Goal: Task Accomplishment & Management: Use online tool/utility

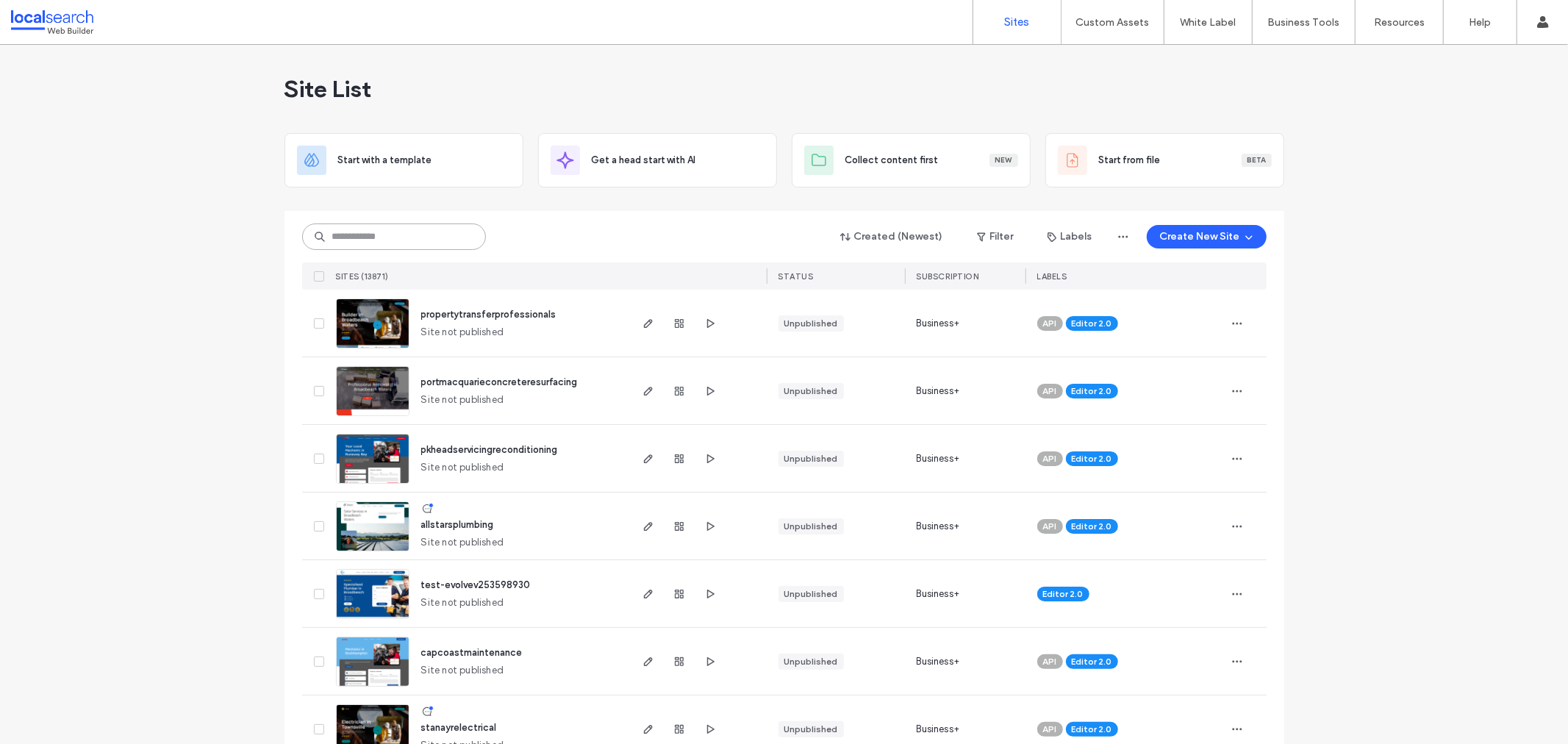
click at [353, 244] on input at bounding box center [393, 236] width 183 height 26
paste input "********"
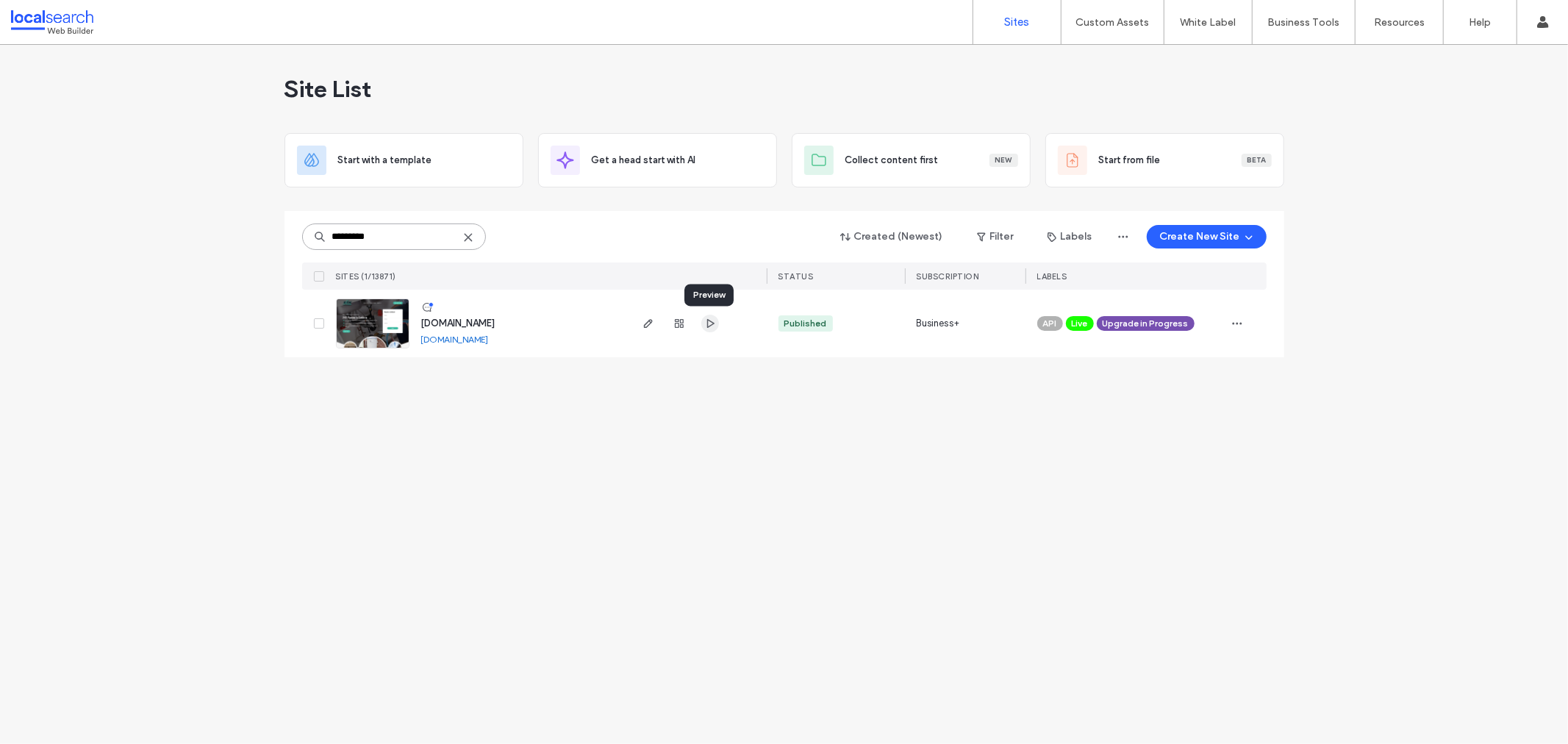
type input "********"
click at [705, 323] on icon "button" at bounding box center [710, 323] width 12 height 12
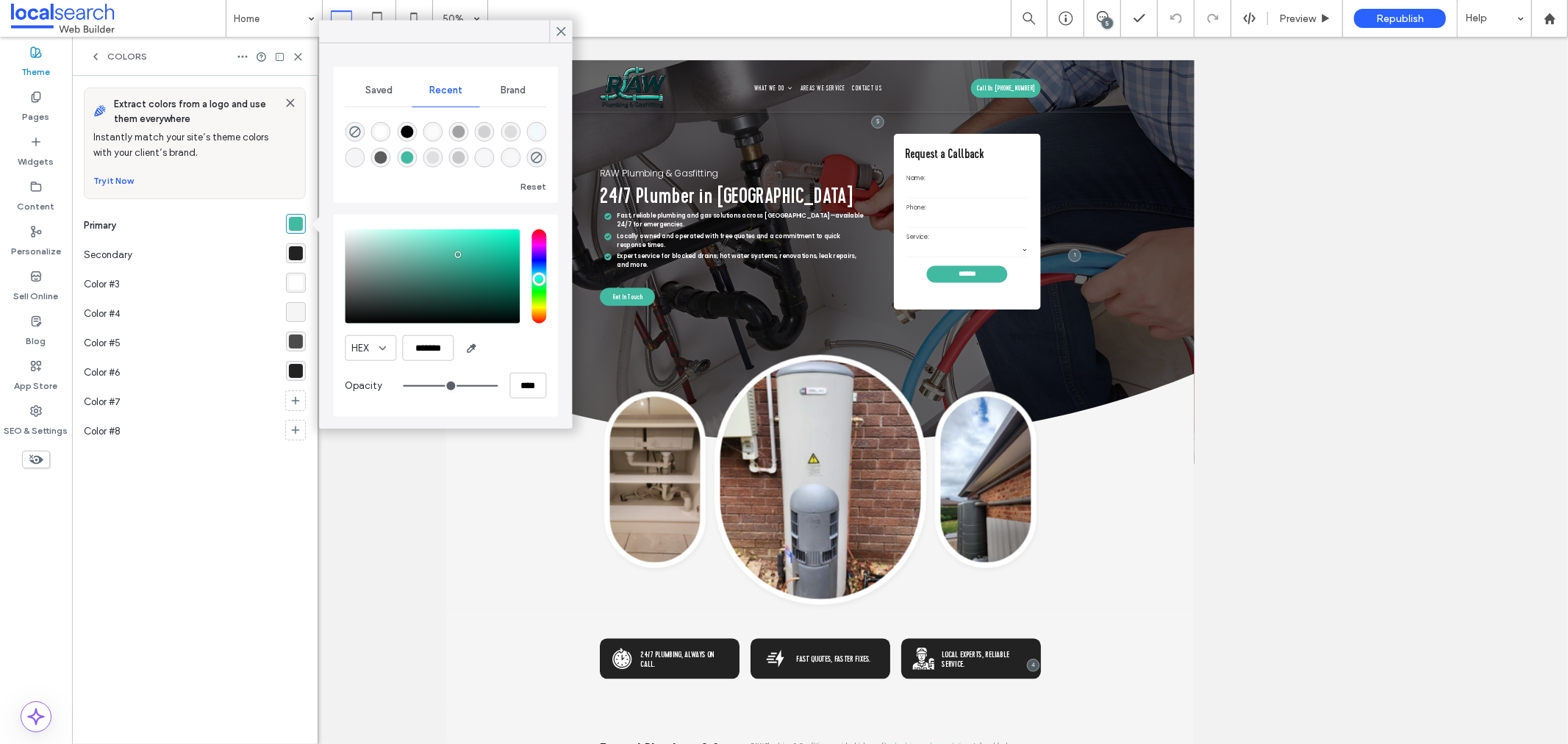
click at [300, 247] on div "rgba(34,34,34,1)" at bounding box center [296, 253] width 14 height 14
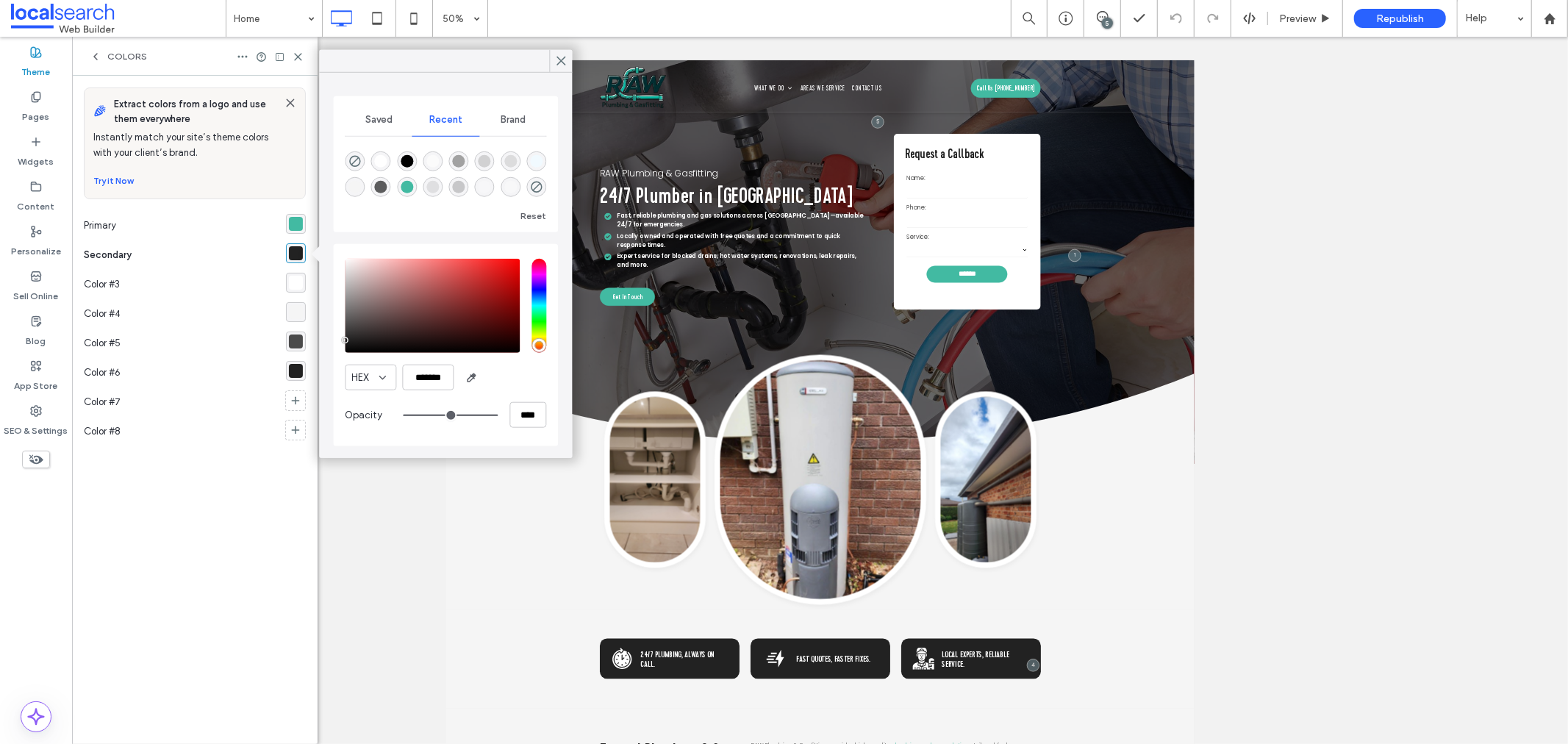
click at [297, 232] on div "rgba(66, 186, 162, 1)" at bounding box center [296, 224] width 20 height 20
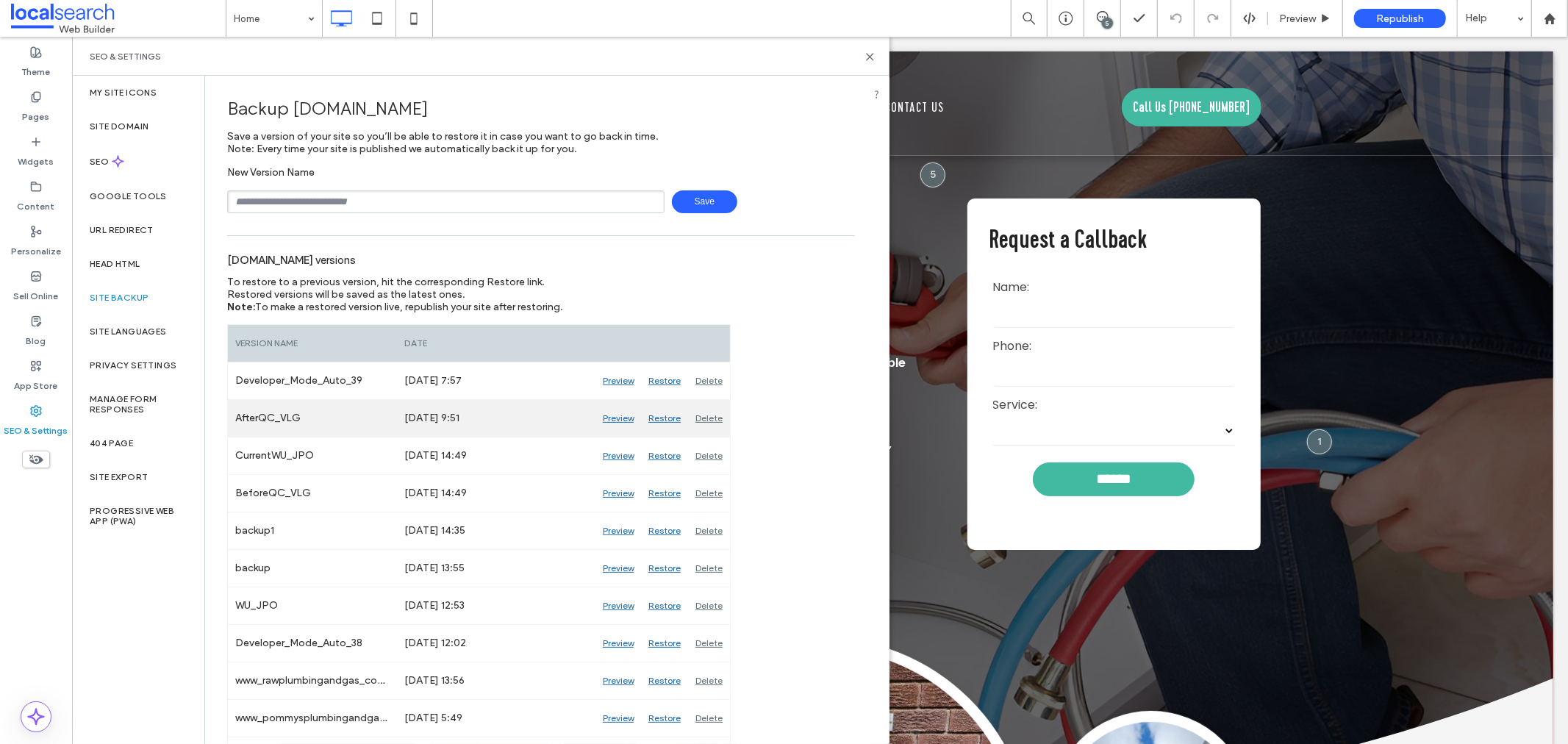
click at [625, 400] on div "Preview" at bounding box center [618, 418] width 46 height 37
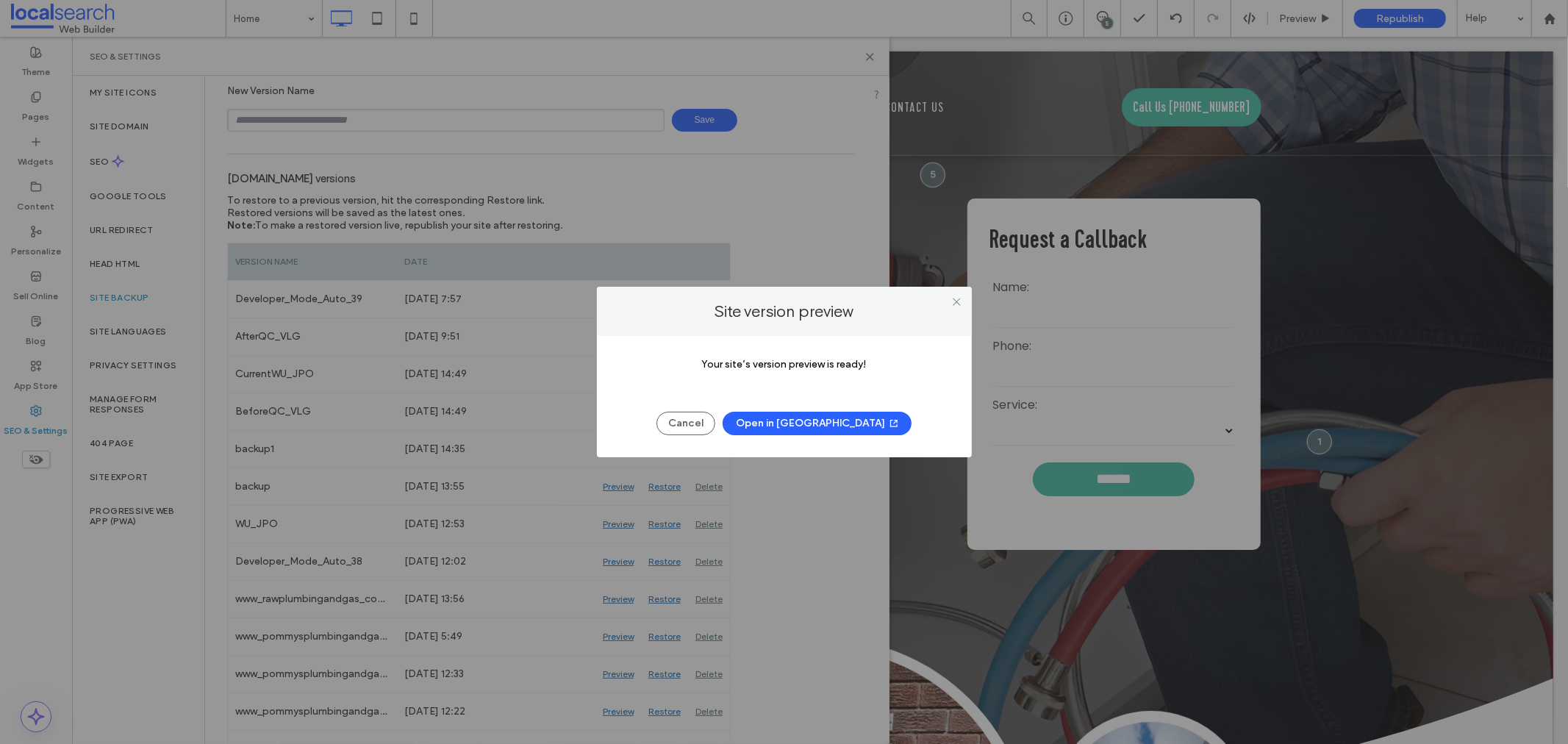
click at [814, 420] on button "Open in New Tab" at bounding box center [817, 424] width 189 height 24
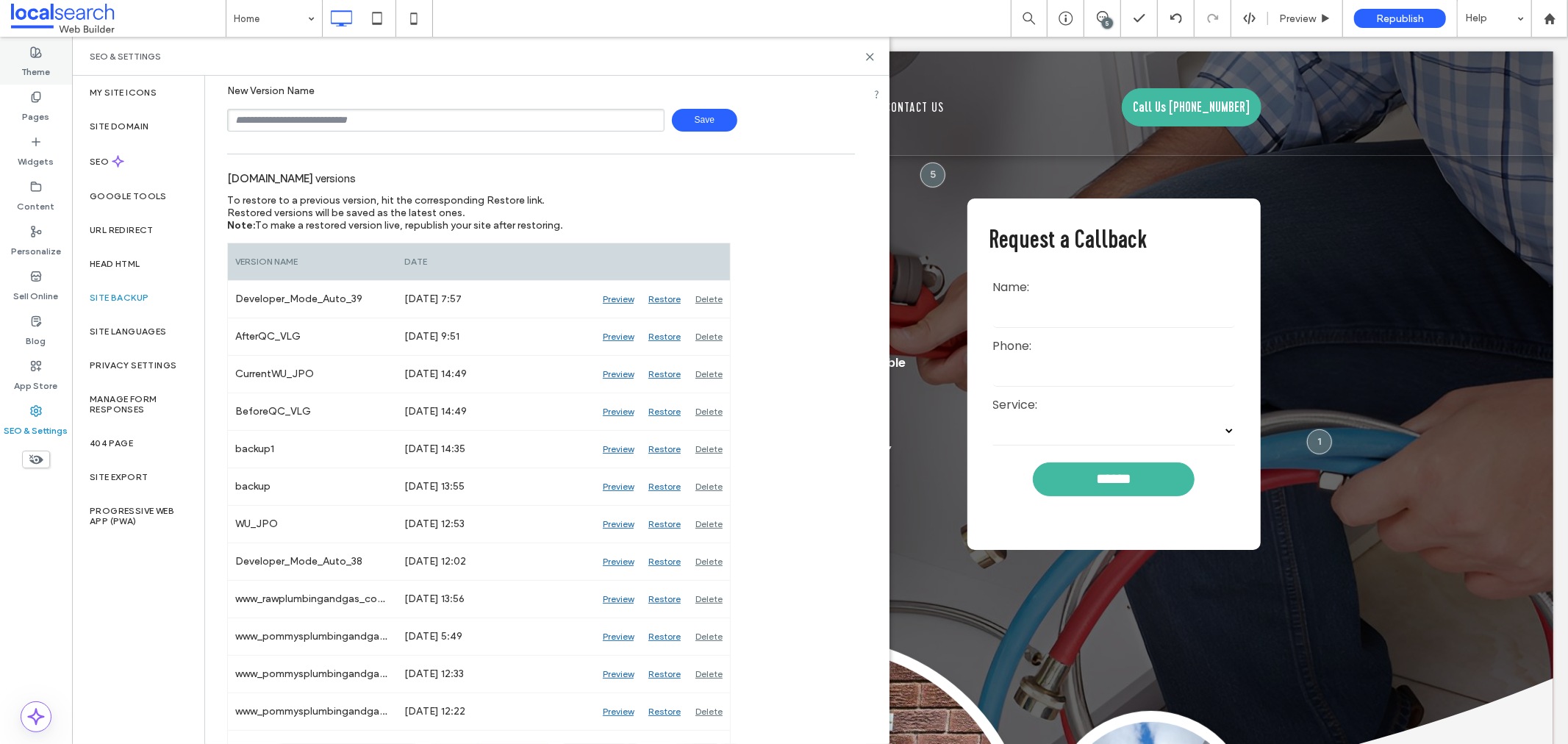
click at [41, 70] on label "Theme" at bounding box center [36, 68] width 28 height 21
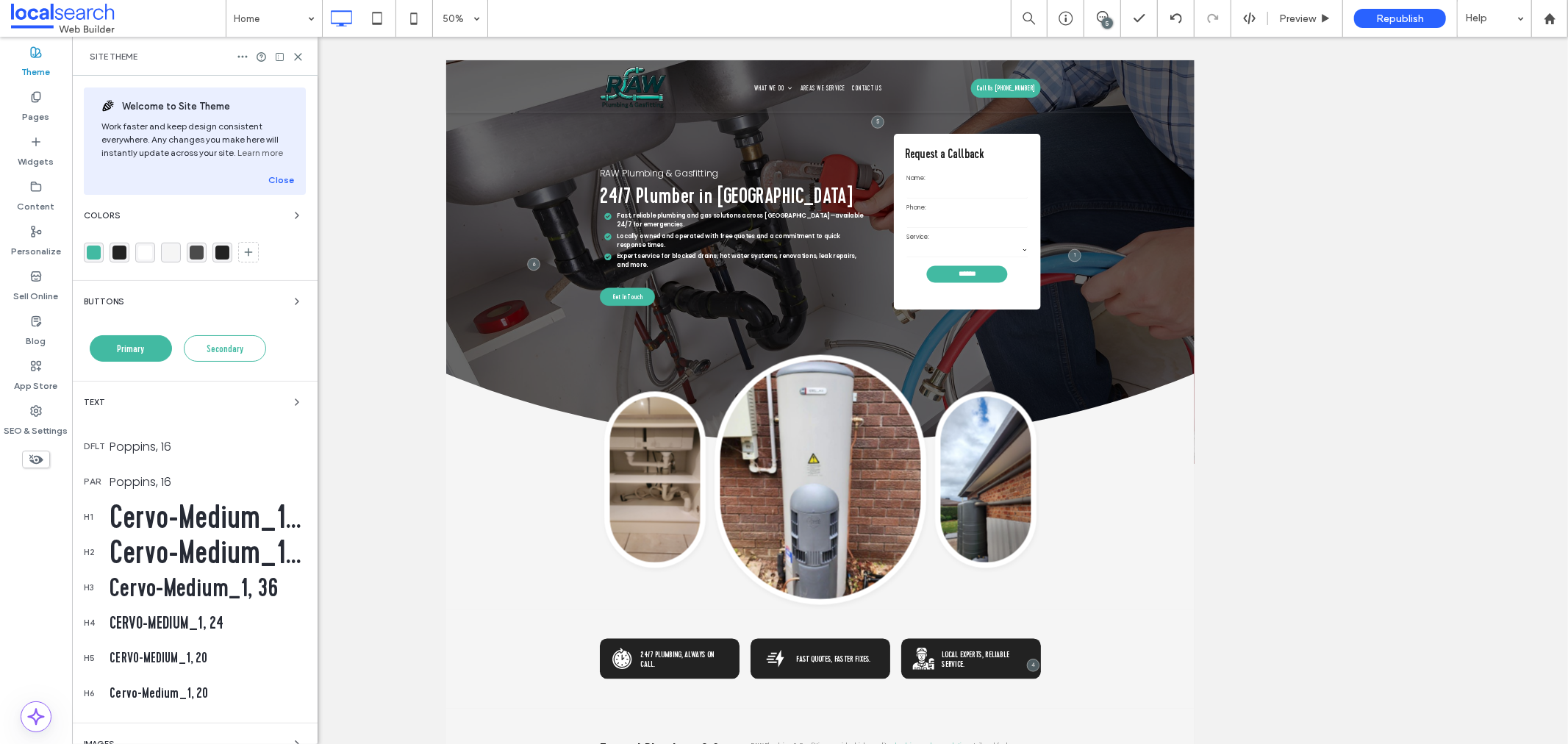
click at [98, 247] on div "rgba(66, 186, 162, 1)" at bounding box center [93, 252] width 14 height 14
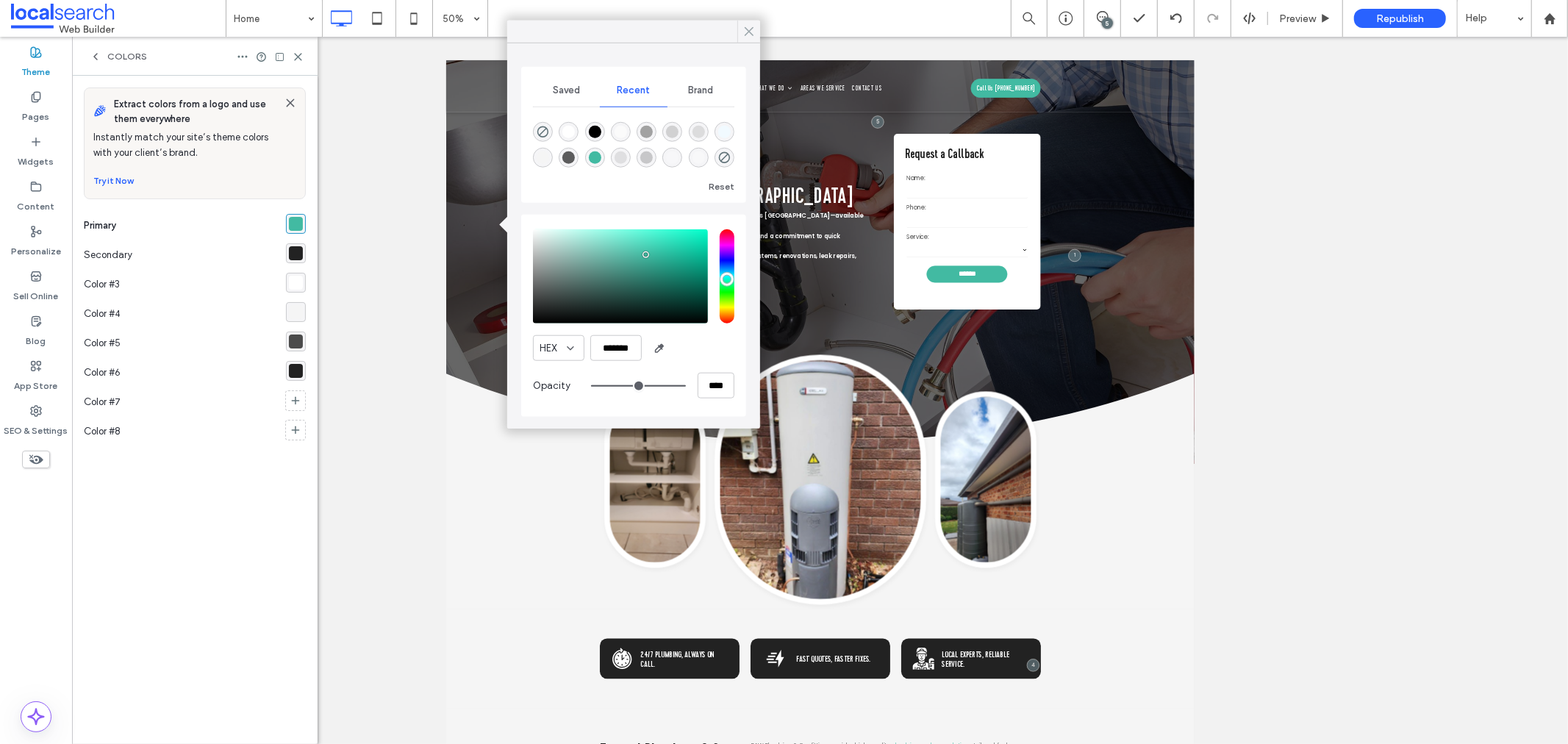
click at [753, 26] on icon at bounding box center [748, 31] width 13 height 13
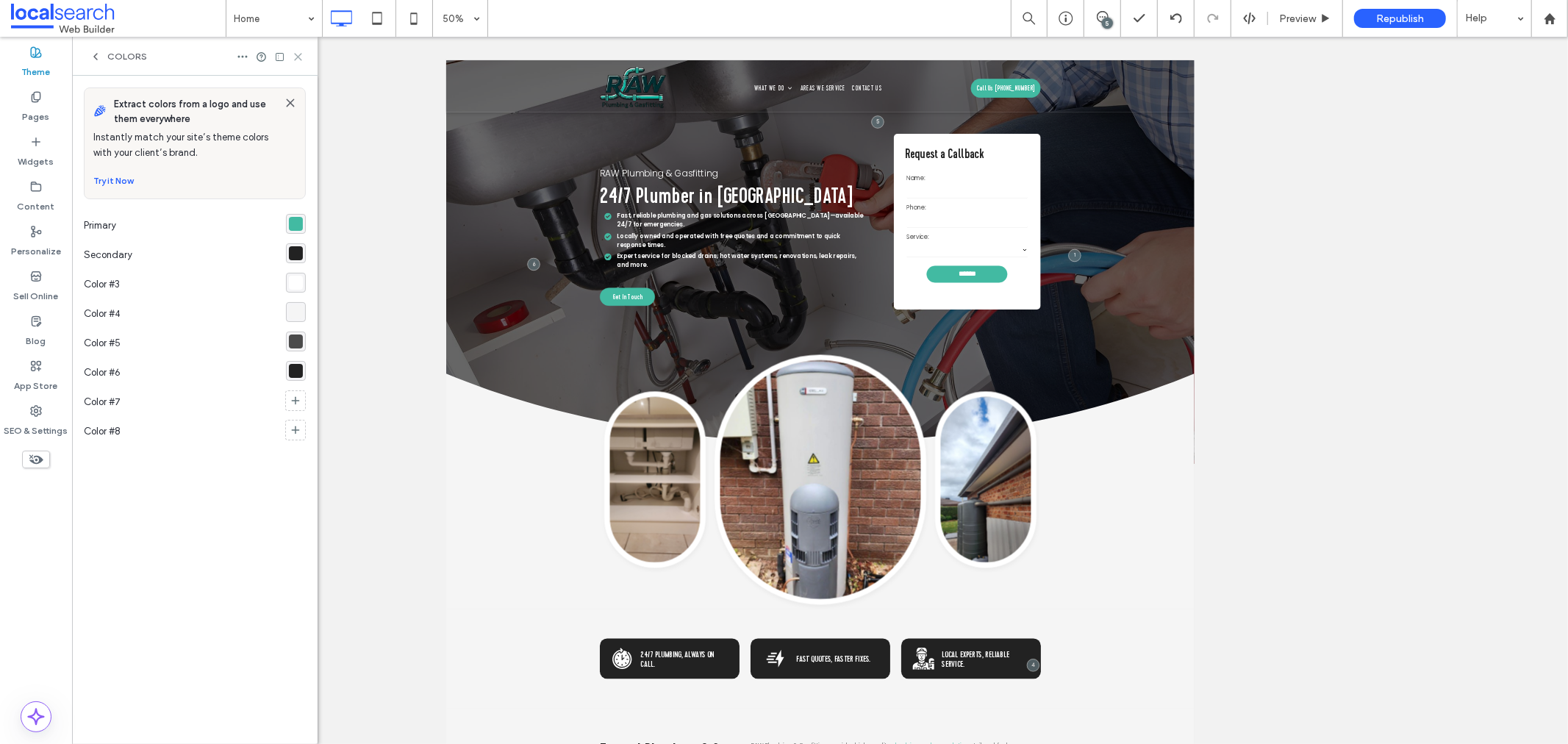
click at [300, 62] on icon at bounding box center [298, 57] width 11 height 11
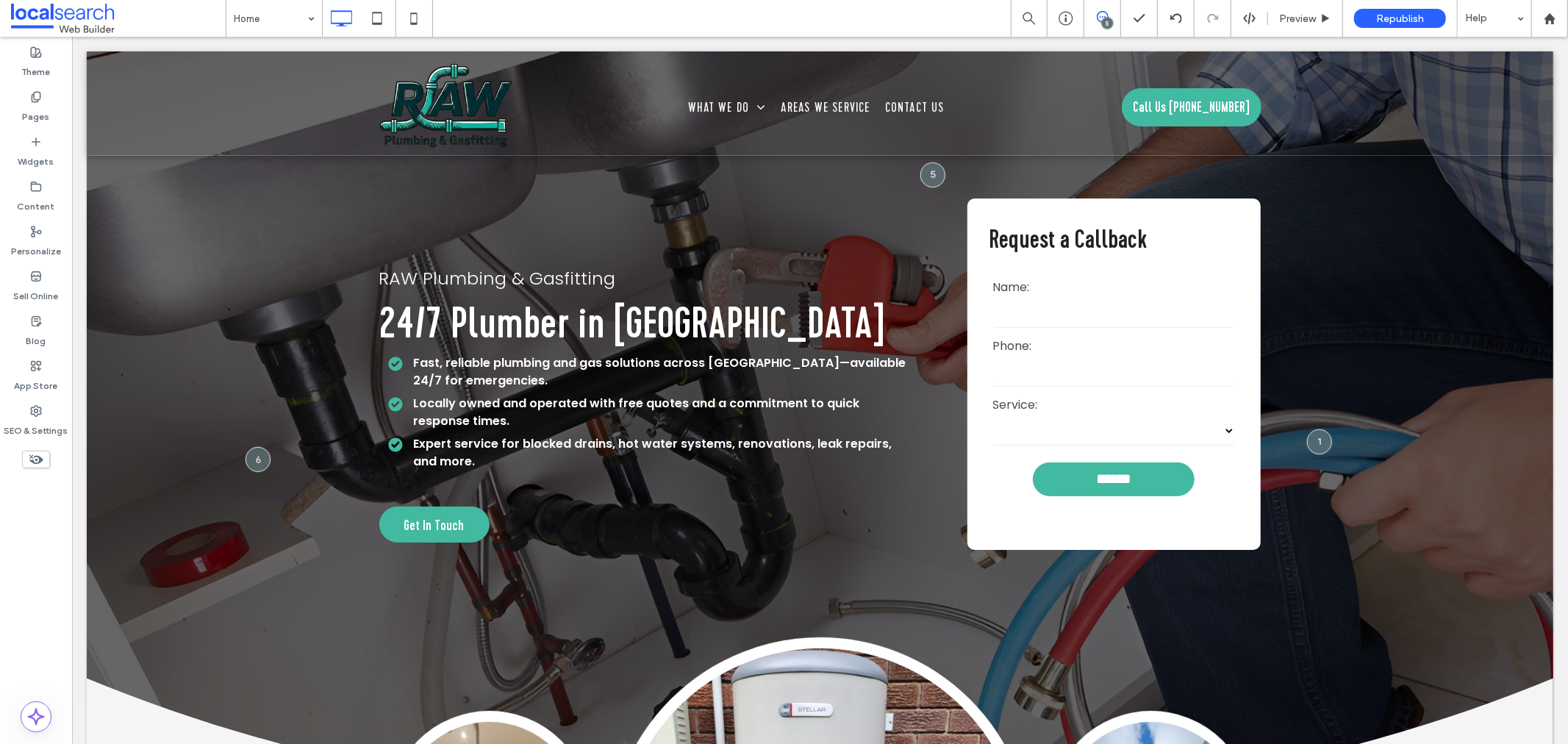
click at [1101, 17] on icon at bounding box center [1103, 16] width 12 height 12
click at [1549, 173] on use at bounding box center [1552, 170] width 12 height 12
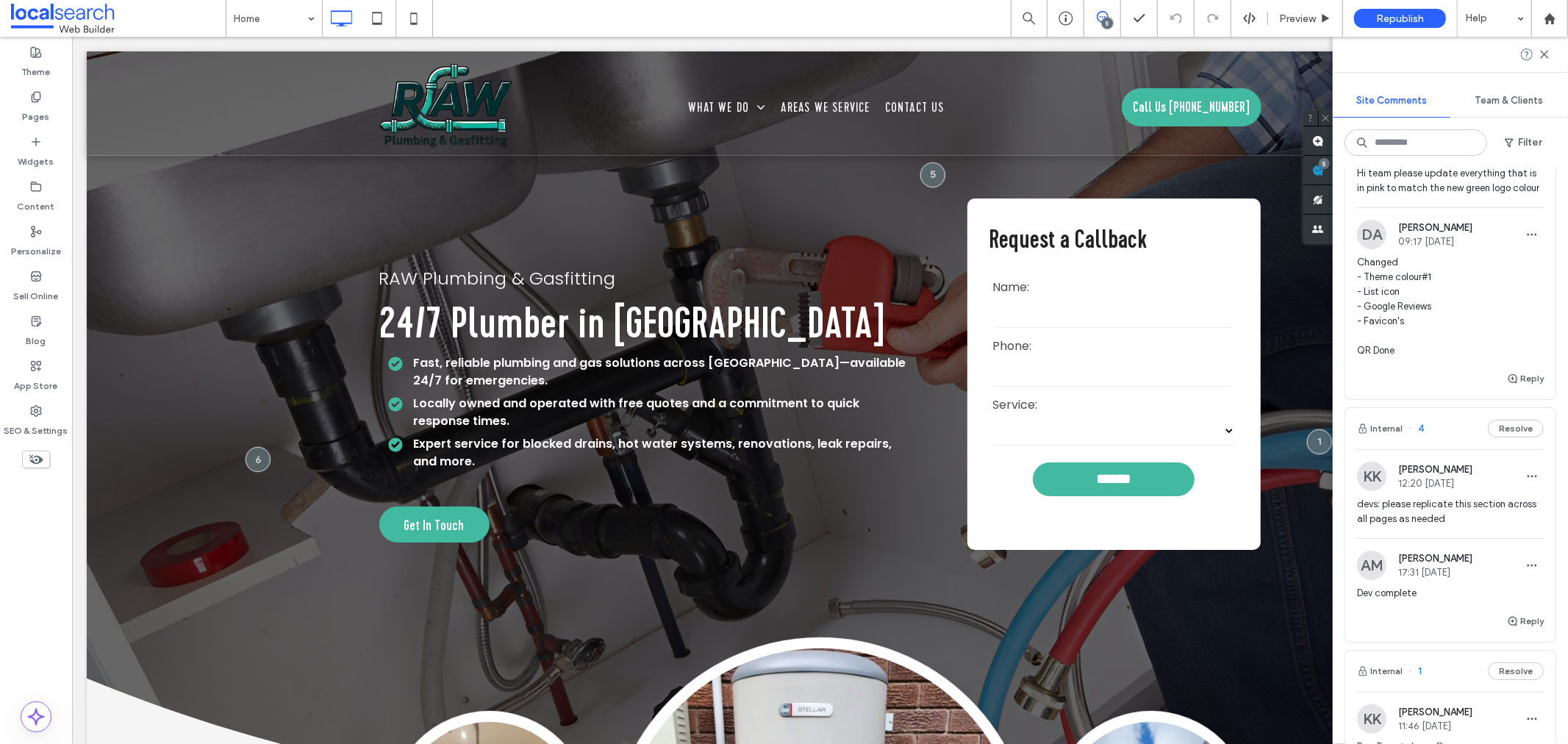
scroll to position [1126, 0]
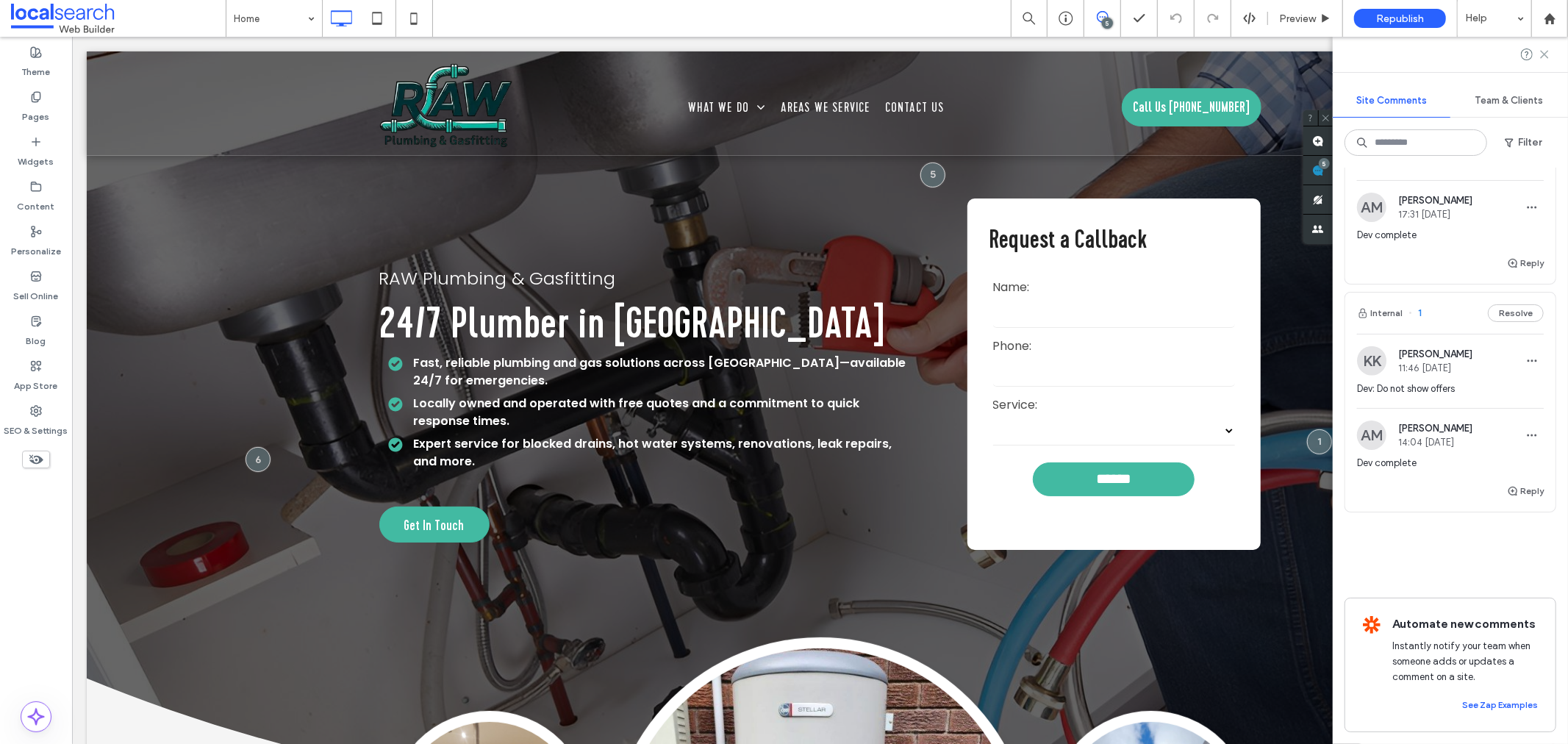
click at [1546, 52] on use at bounding box center [1543, 54] width 6 height 6
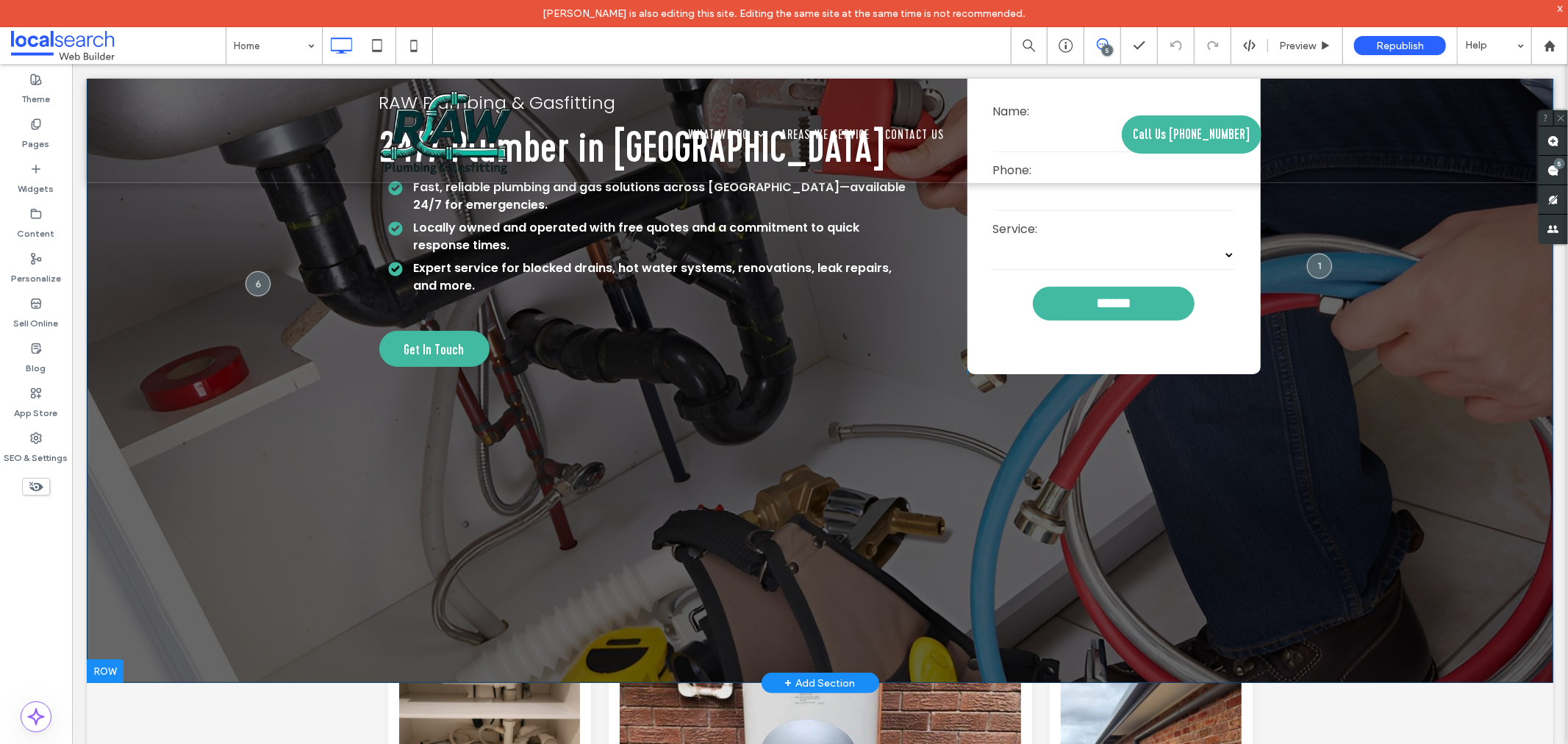
scroll to position [0, 0]
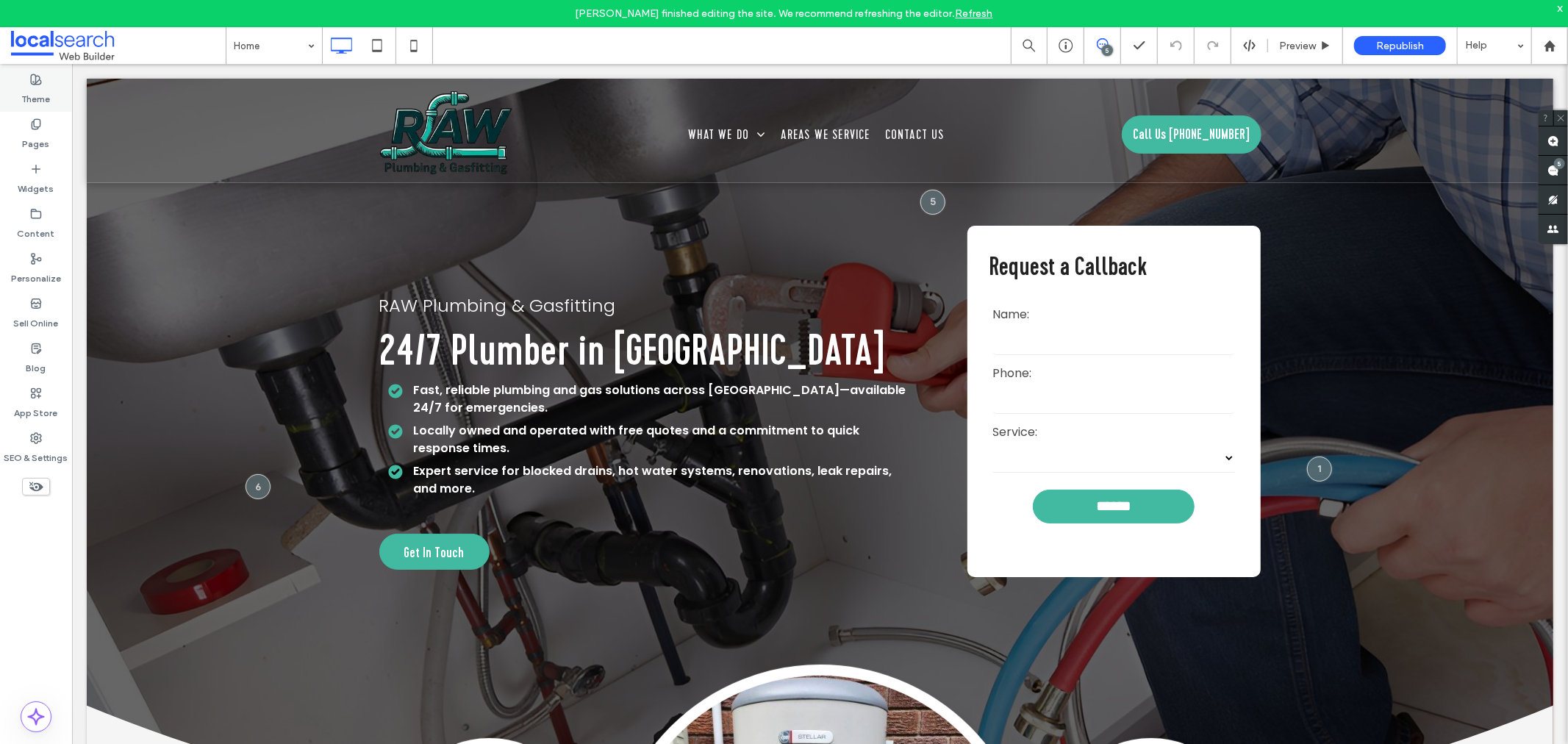
click at [34, 93] on label "Theme" at bounding box center [36, 95] width 28 height 21
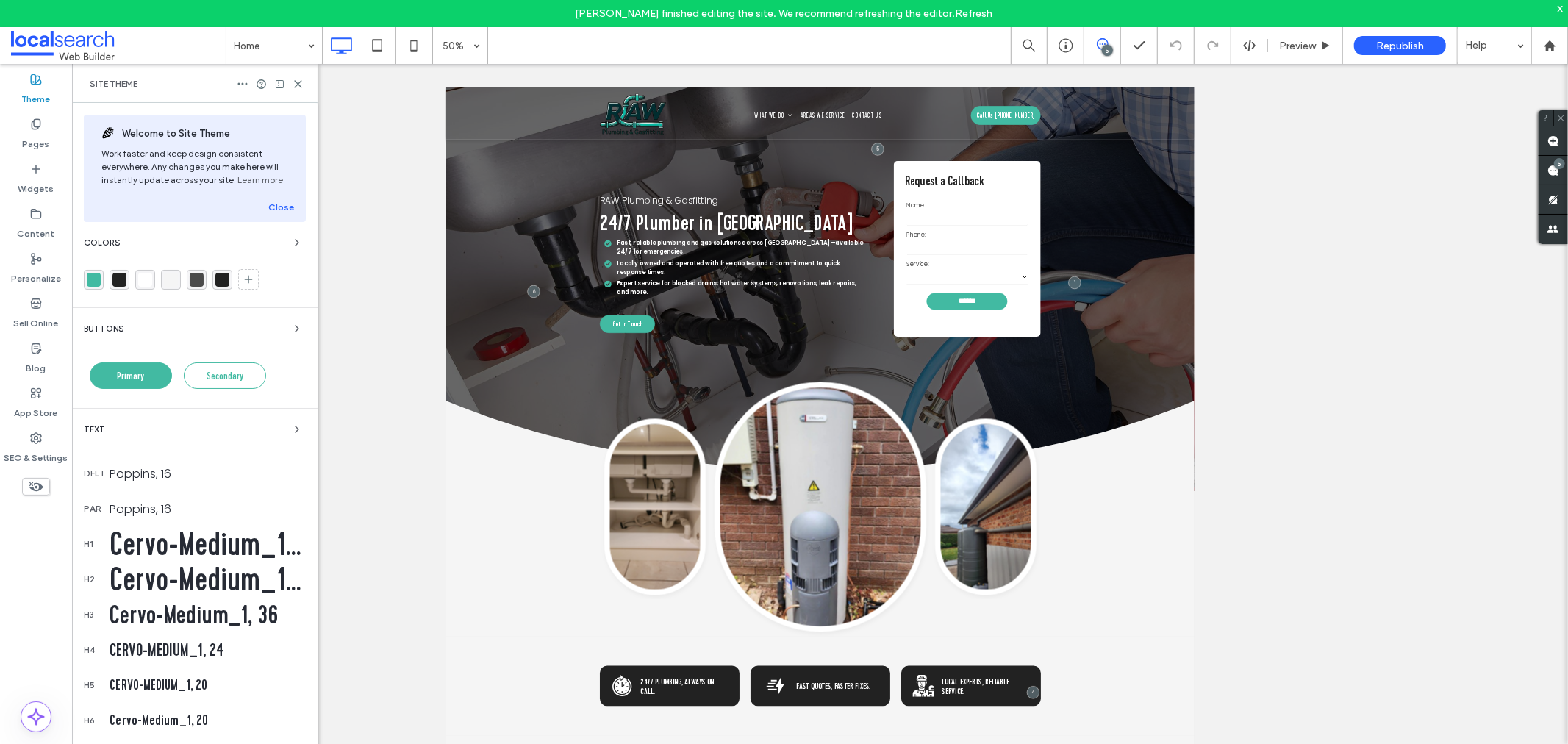
click at [94, 278] on div "rgba(66, 186, 162, 1)" at bounding box center [93, 279] width 14 height 14
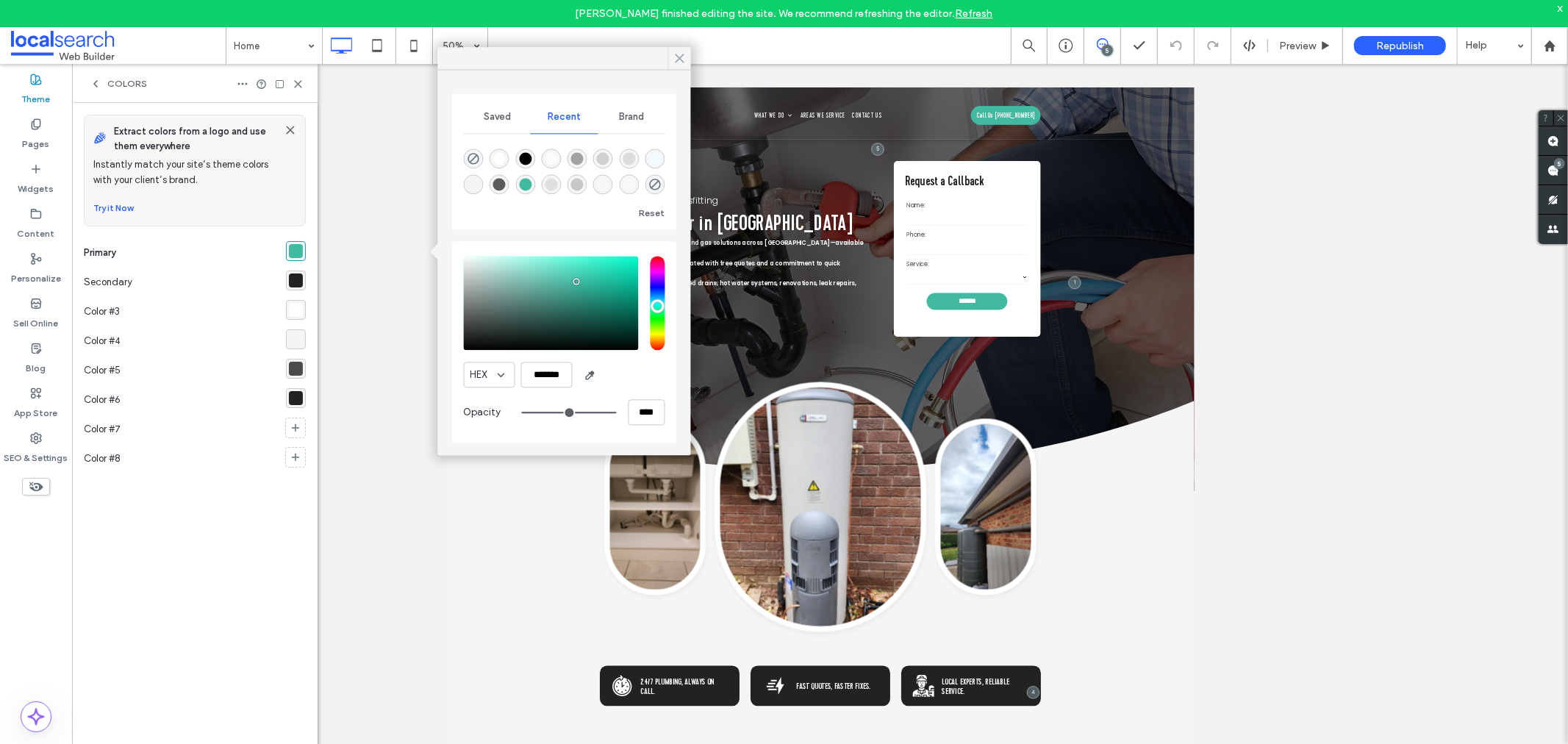
click at [685, 56] on icon at bounding box center [680, 58] width 13 height 13
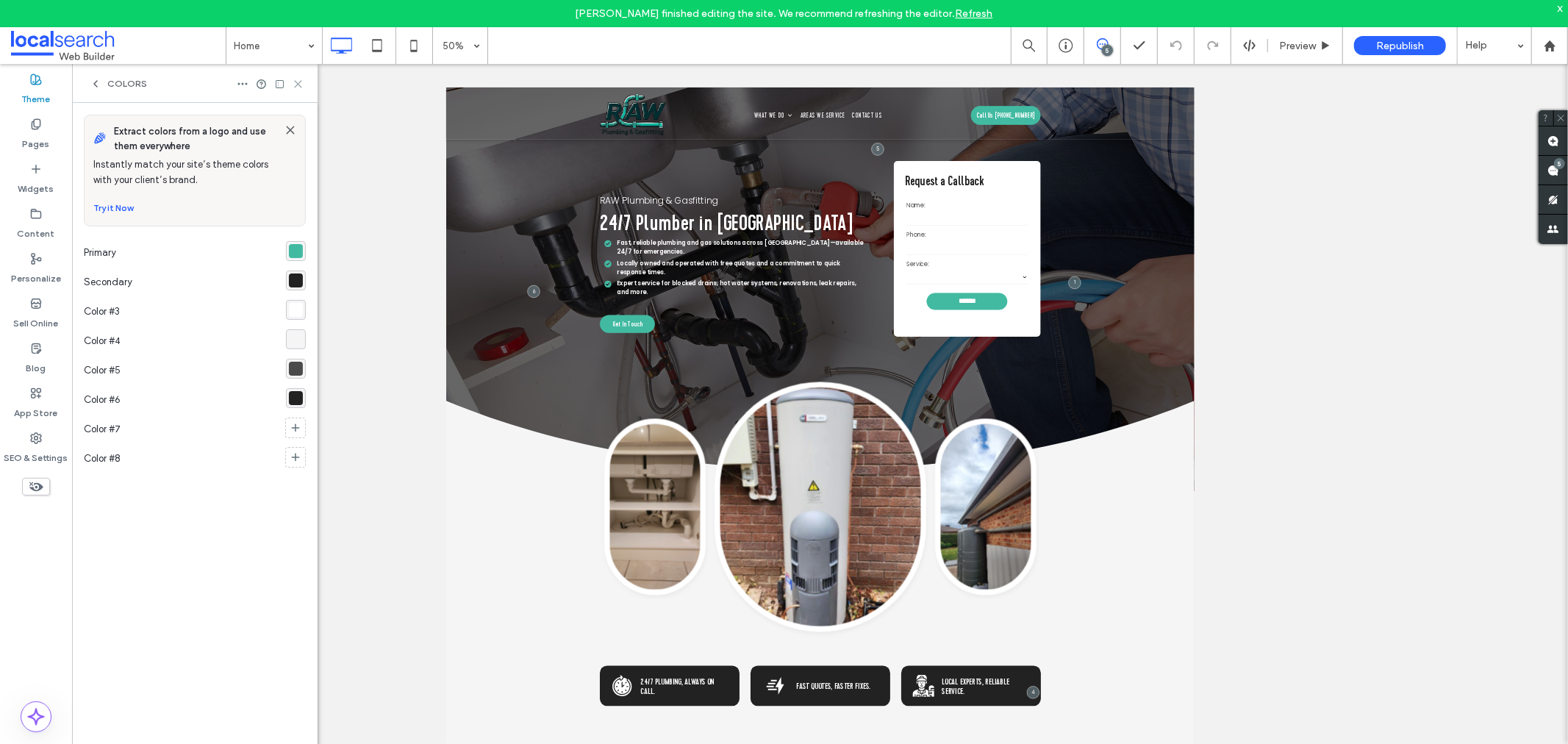
click at [299, 85] on use at bounding box center [298, 84] width 6 height 6
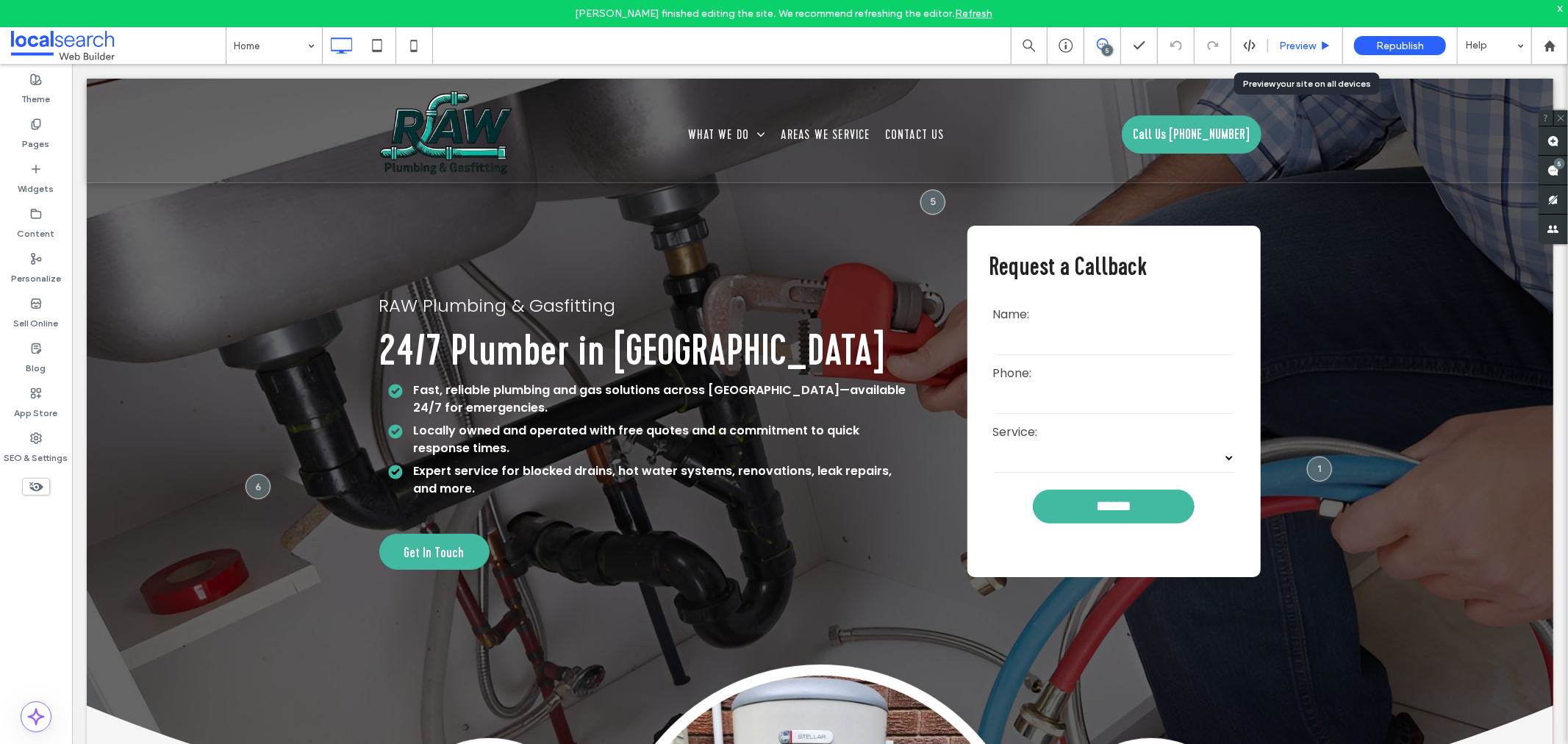
click at [1289, 45] on span "Preview" at bounding box center [1297, 46] width 37 height 13
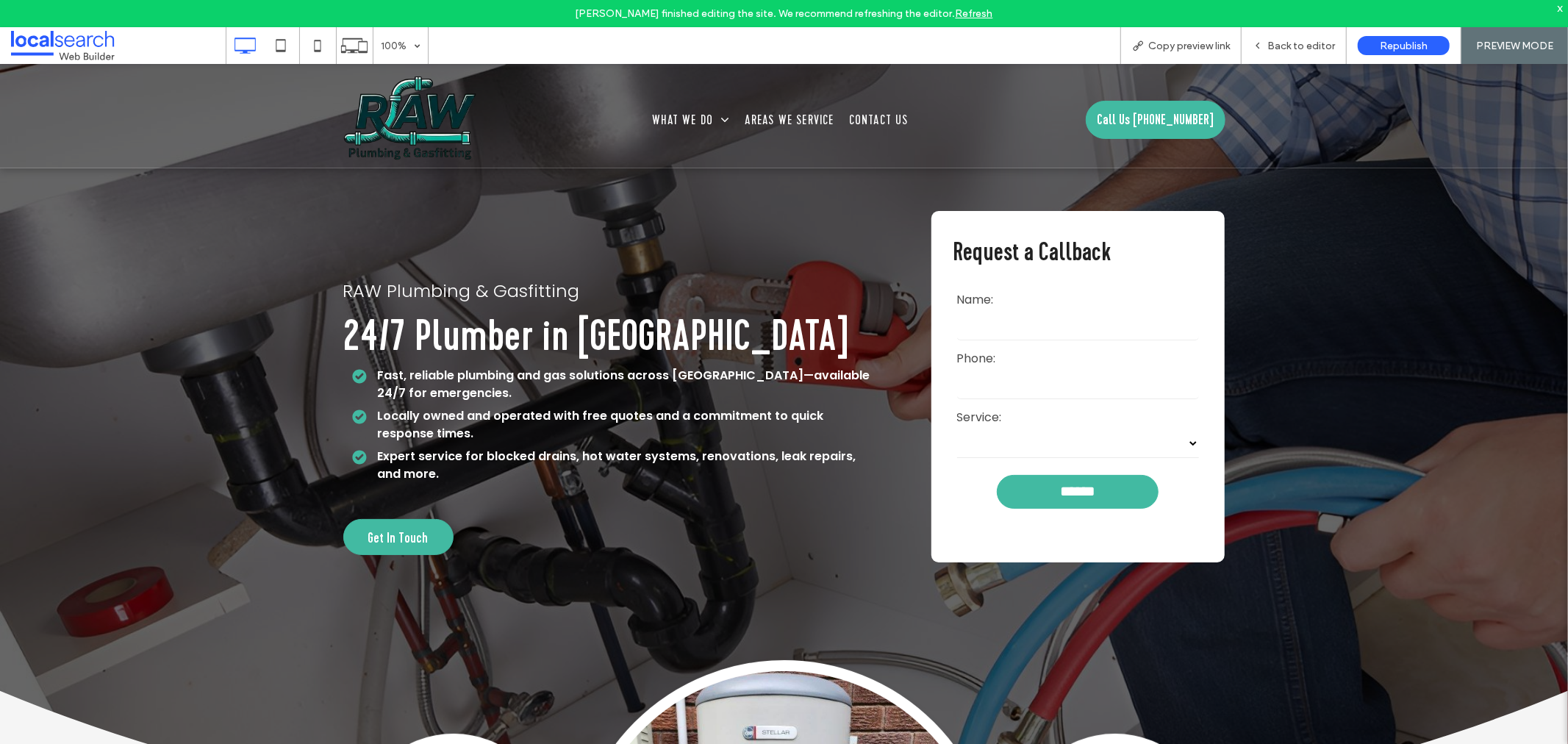
click at [1559, 9] on div "x" at bounding box center [1560, 8] width 6 height 13
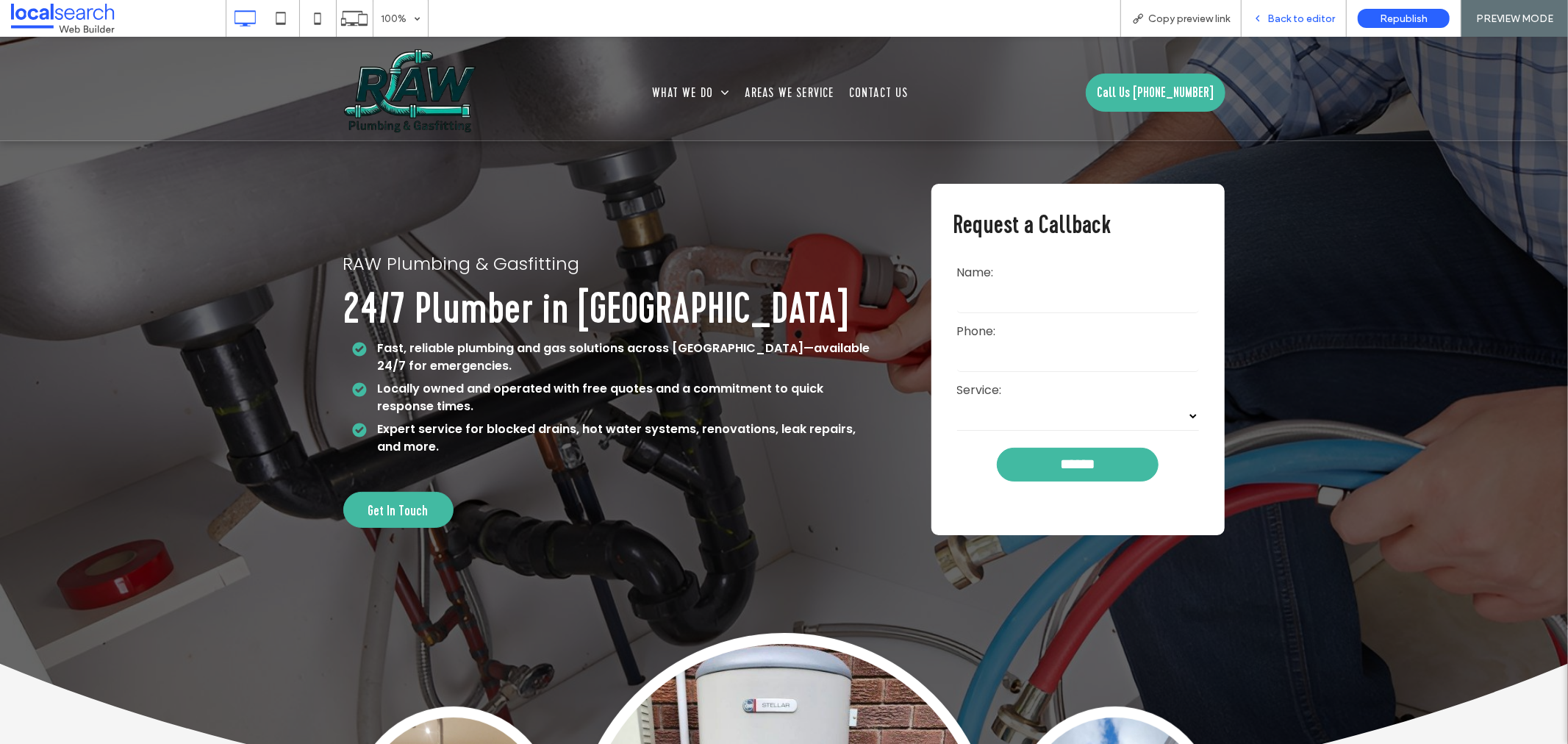
click at [1276, 25] on div "Back to editor" at bounding box center [1293, 18] width 105 height 37
click at [1305, 17] on span "Back to editor" at bounding box center [1301, 19] width 68 height 13
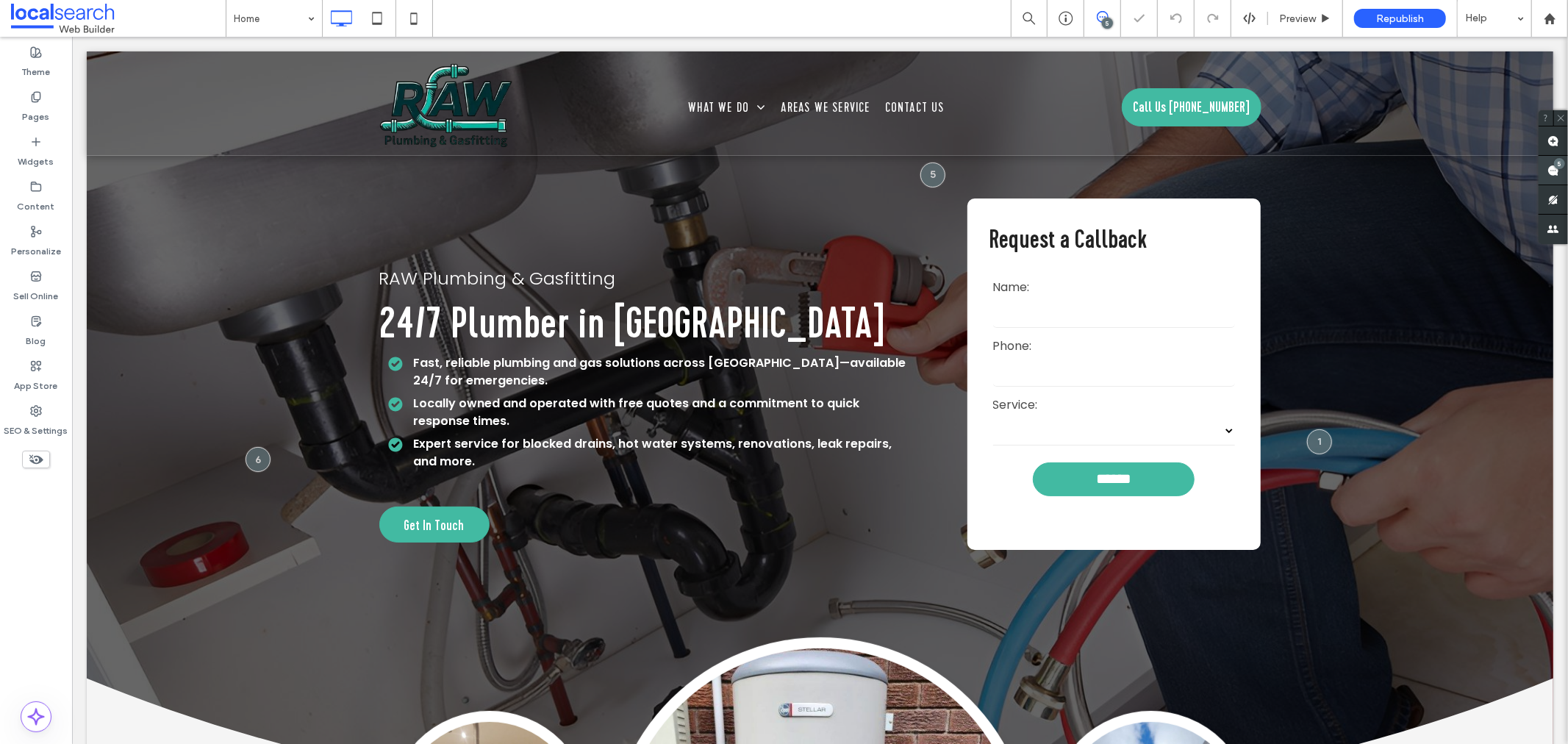
click at [1556, 161] on div "5" at bounding box center [1560, 163] width 11 height 11
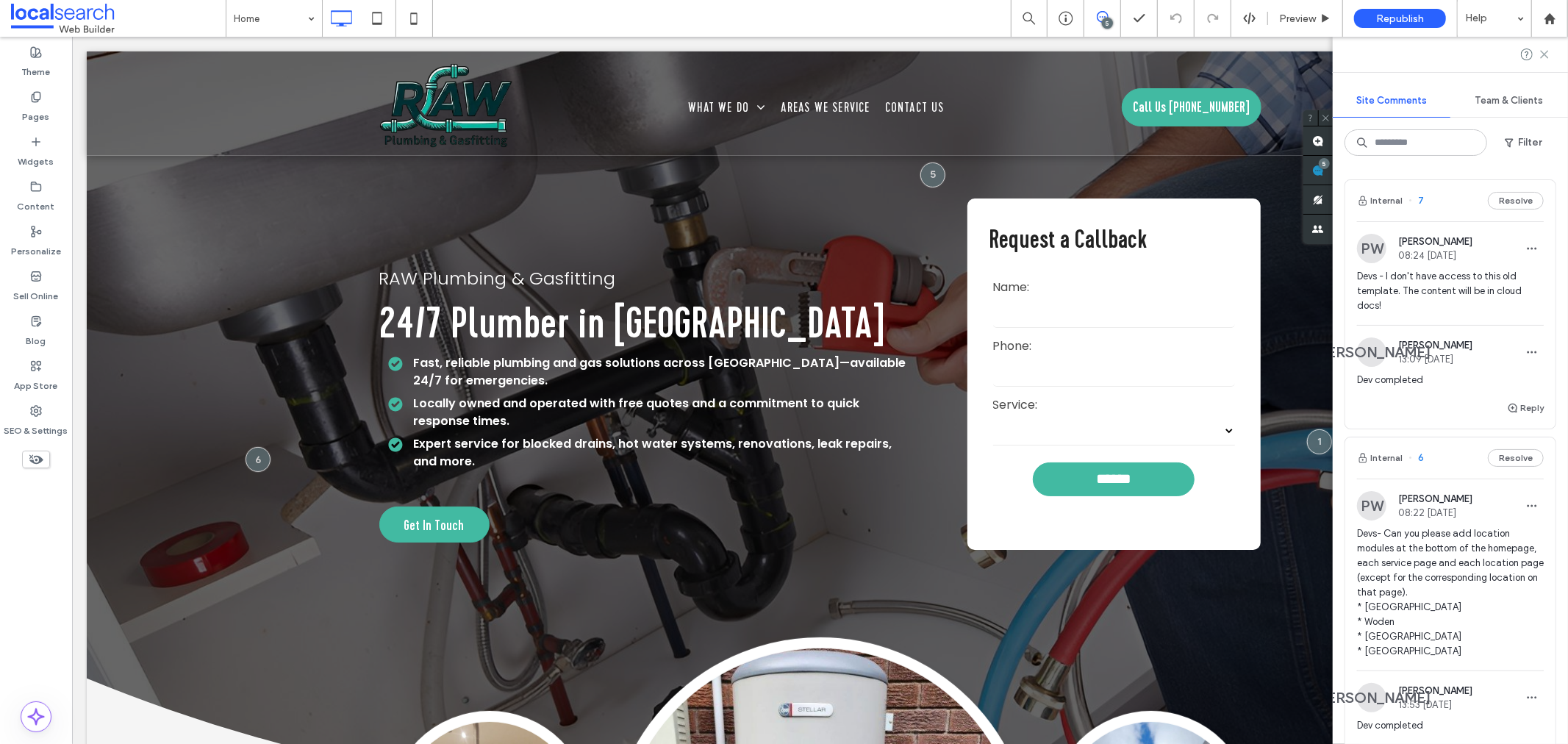
click at [1547, 52] on icon at bounding box center [1544, 54] width 12 height 12
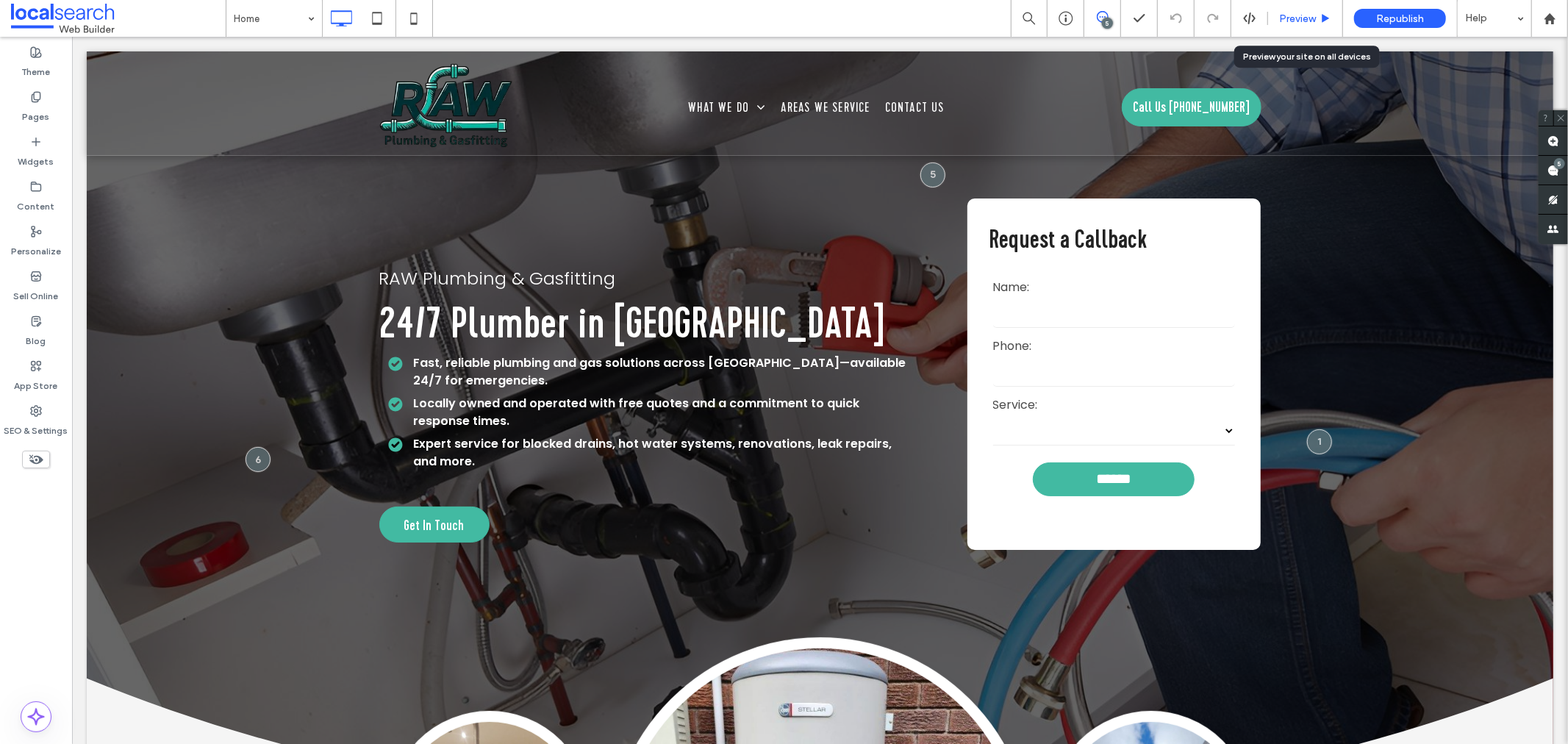
click at [1281, 24] on span "Preview" at bounding box center [1297, 19] width 37 height 13
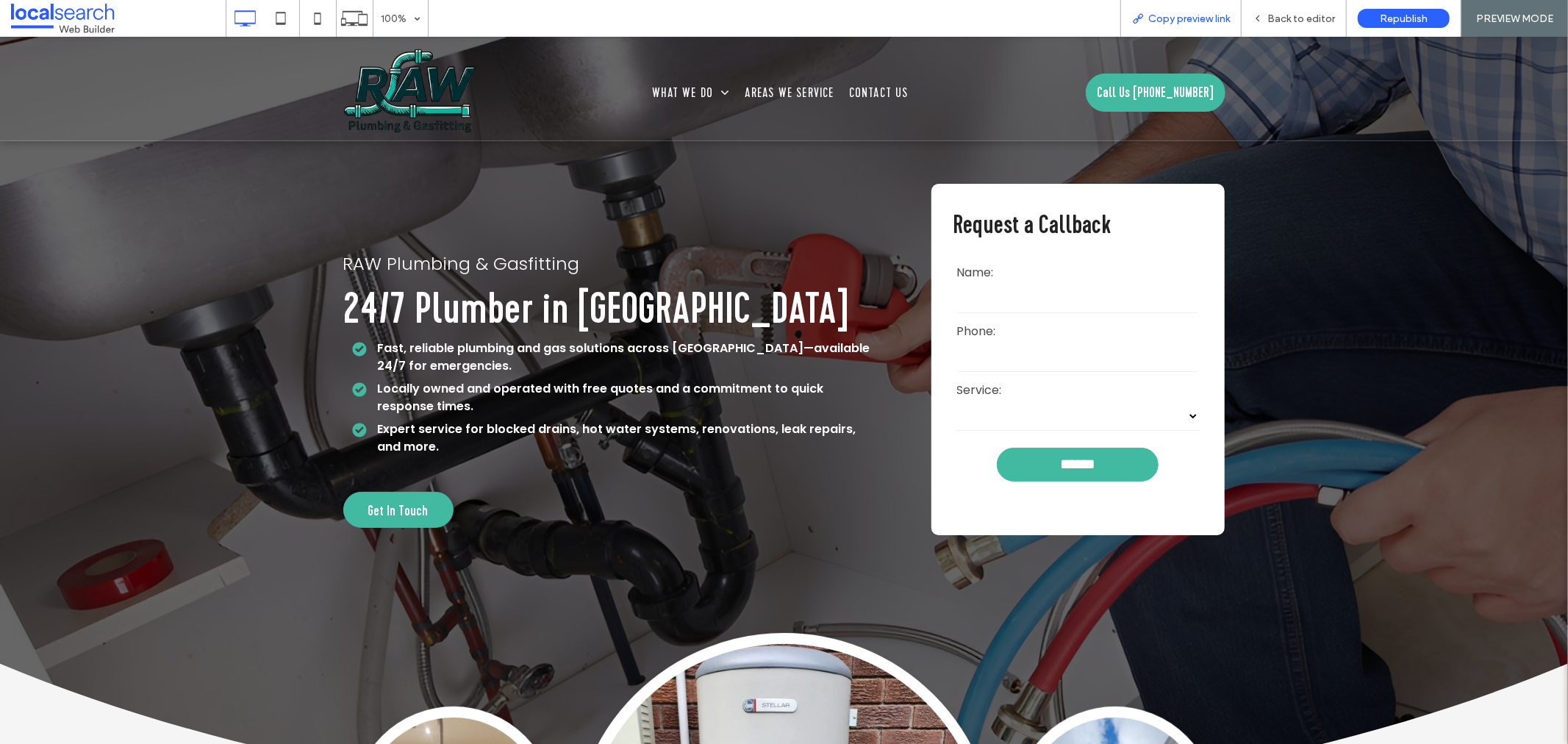
click at [1222, 17] on span "Copy preview link" at bounding box center [1188, 19] width 81 height 13
